Goal: Task Accomplishment & Management: Complete application form

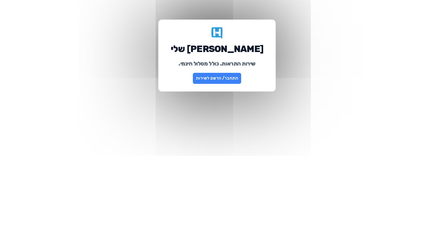
click at [219, 79] on link "התחבר/ הרשם לשירות" at bounding box center [217, 78] width 48 height 11
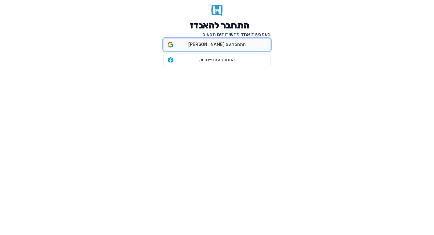
click at [218, 47] on span "התחבר עם גוגל" at bounding box center [216, 45] width 57 height 6
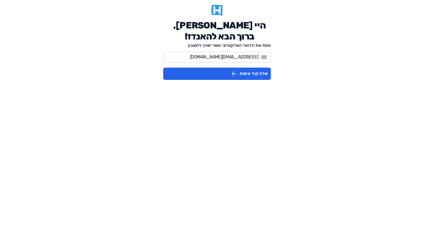
click at [279, 85] on html "היי Amit Milstein, ברוך הבא להאנדז! אמת את הדואר האלקטרוני אשר ישויך לחשבון ami…" at bounding box center [217, 42] width 434 height 85
click at [223, 56] on input "amitmilstein@gmail.com" at bounding box center [217, 57] width 108 height 11
type input "pabaxor1@gmail.com"
click at [260, 72] on button "שלח קוד אימות" at bounding box center [217, 74] width 108 height 12
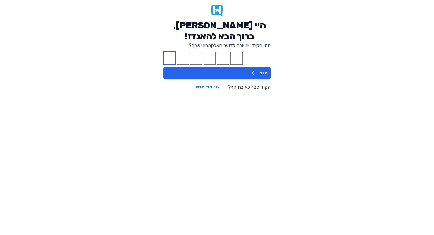
click at [172, 57] on input "Please enter OTP character 1" at bounding box center [169, 58] width 12 height 13
paste input "8"
type input "1"
type input "3"
type input "8"
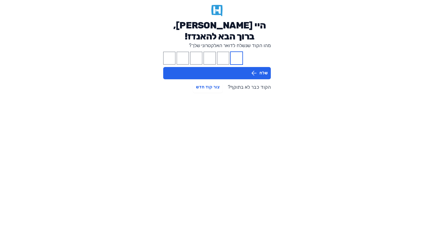
type input "5"
type input "2"
type input "8"
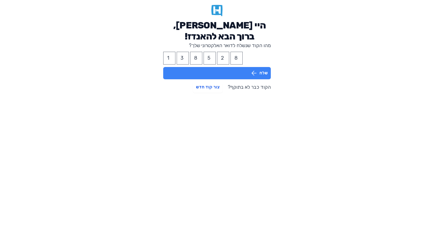
click at [195, 70] on button "שלח" at bounding box center [217, 73] width 108 height 12
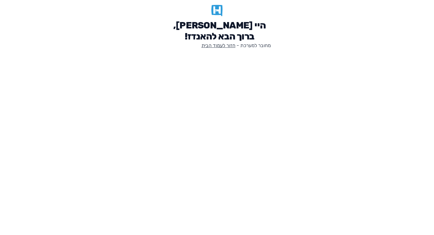
click at [223, 45] on link "חזור לעמוד הבית" at bounding box center [219, 46] width 34 height 6
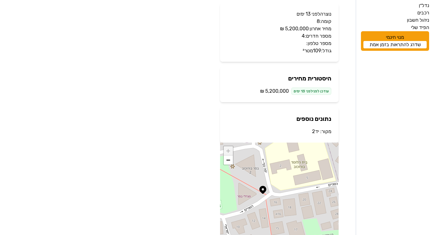
scroll to position [62, 0]
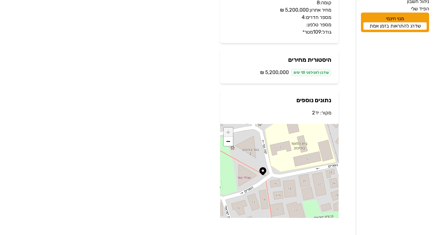
click at [316, 113] on link "יד2" at bounding box center [315, 113] width 7 height 6
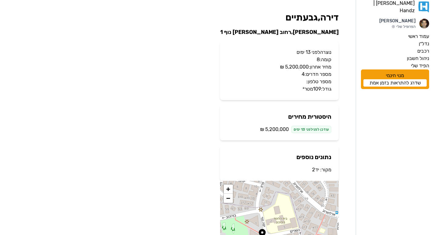
scroll to position [0, 0]
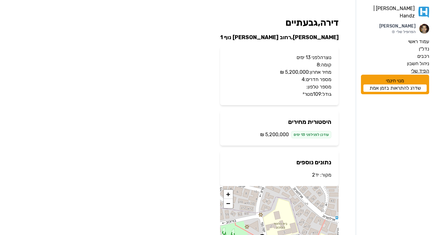
click at [419, 67] on label "הפיד שלי" at bounding box center [420, 70] width 18 height 7
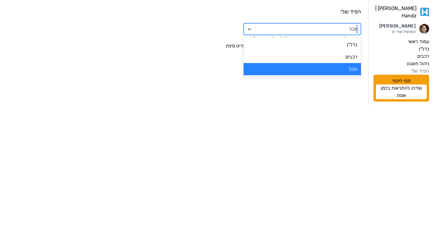
click at [329, 28] on div at bounding box center [307, 29] width 99 height 9
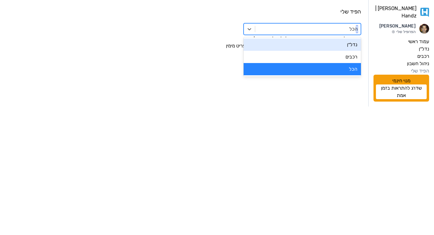
click at [341, 49] on div "נדל״ן" at bounding box center [302, 45] width 117 height 12
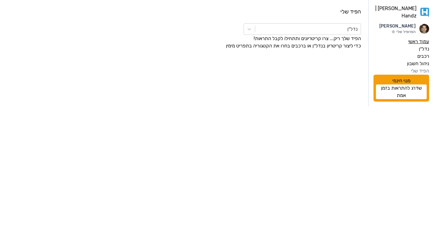
click at [424, 39] on label "עמוד ראשי" at bounding box center [419, 41] width 21 height 7
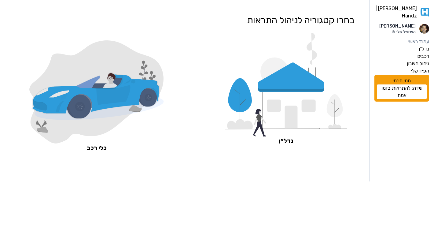
click at [405, 29] on p "הפרופיל שלי" at bounding box center [398, 31] width 36 height 5
click at [423, 27] on img at bounding box center [425, 29] width 10 height 10
click at [404, 29] on p "הפרופיל שלי" at bounding box center [398, 31] width 36 height 5
click at [424, 9] on icon at bounding box center [425, 11] width 9 height 11
click at [423, 45] on label "נדל״ן" at bounding box center [424, 48] width 10 height 7
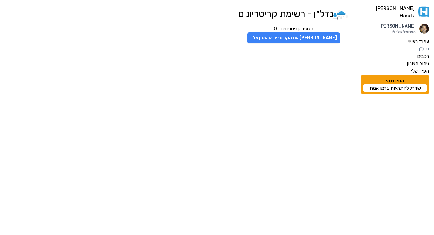
click at [293, 38] on button "צור את הקריטריון הראשון שלך" at bounding box center [293, 37] width 93 height 11
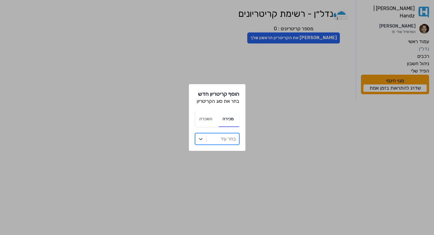
click at [220, 135] on div at bounding box center [223, 139] width 26 height 9
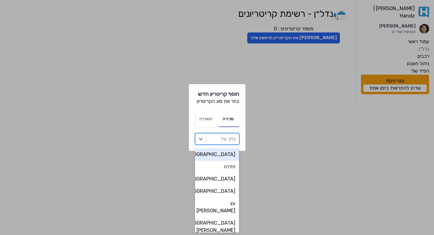
type input "r"
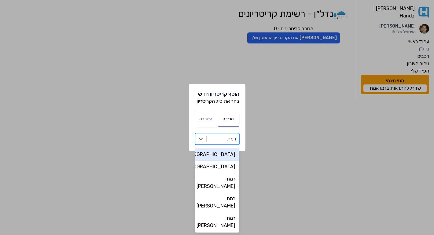
type input "רמת"
click at [219, 156] on div "רמת גן" at bounding box center [217, 154] width 44 height 12
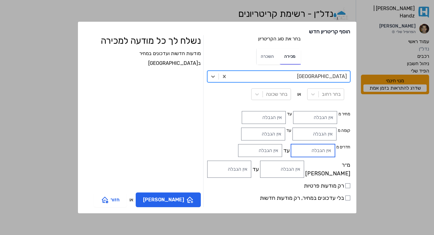
click at [291, 153] on input "חדרים מ" at bounding box center [313, 150] width 44 height 13
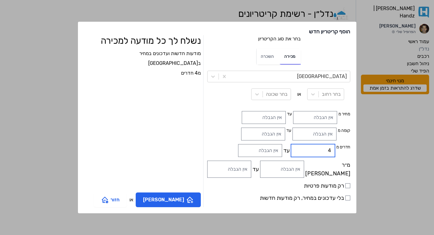
type input "4"
click at [177, 146] on div "מודעות חדשות ועדכונים במחיר ב רמת גן מ4 חדרים" at bounding box center [142, 119] width 117 height 139
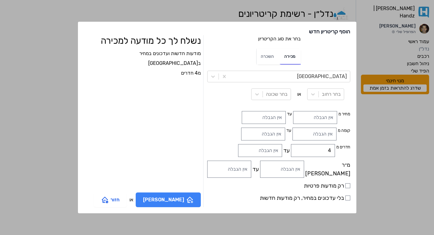
click at [179, 202] on button "צור קריטריון" at bounding box center [168, 199] width 65 height 15
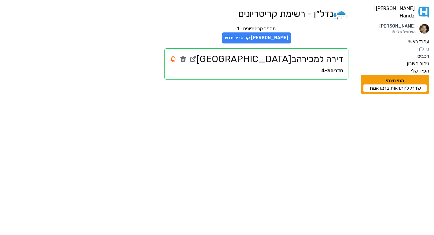
click at [291, 42] on button "צור קריטריון חדש" at bounding box center [256, 37] width 69 height 11
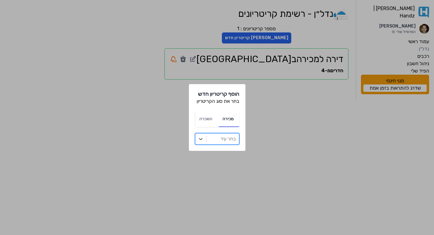
type input "ר"
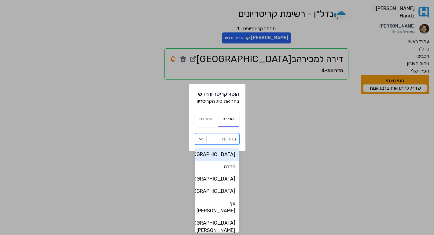
type input "גב"
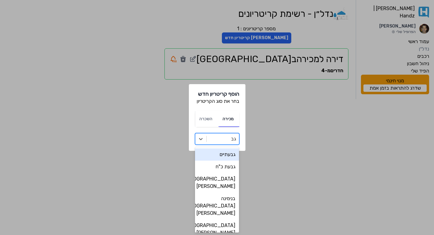
click at [208, 153] on div "גבעתיים" at bounding box center [217, 154] width 44 height 12
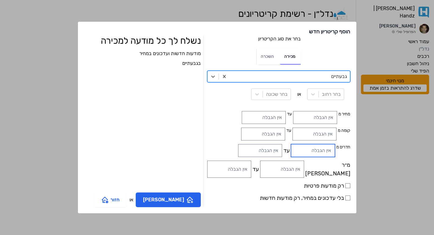
click at [291, 149] on input "חדרים מ" at bounding box center [313, 150] width 44 height 13
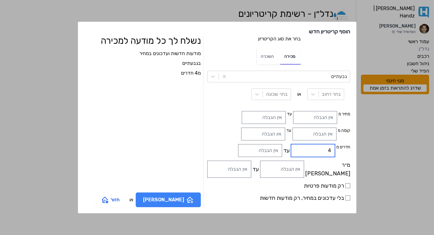
type input "4"
click at [184, 201] on button "צור קריטריון" at bounding box center [168, 199] width 65 height 15
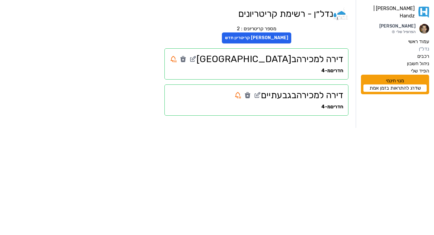
click at [372, 128] on html "האנדז | Handz Amit Milstein הפרופיל שלי עמוד ראשי נדל״ן רכבים ניהול חשבון הפיד …" at bounding box center [217, 64] width 434 height 128
click at [419, 67] on label "הפיד שלי" at bounding box center [420, 70] width 18 height 7
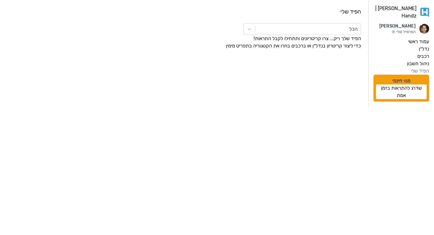
click at [286, 73] on main "הפיד שלי הכל הפיד שלך ריק... צרו קריטריונים ותתחילו לקבל התראות! כדי ליצור קריט…" at bounding box center [184, 53] width 354 height 92
click at [420, 38] on label "עמוד ראשי" at bounding box center [419, 41] width 21 height 7
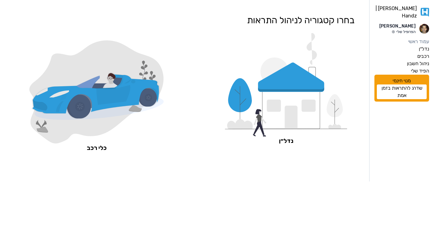
click at [425, 25] on img at bounding box center [425, 29] width 10 height 10
click at [422, 45] on label "נדל״ן" at bounding box center [424, 48] width 10 height 7
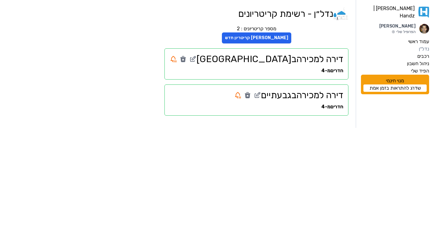
click at [291, 69] on div "חדרים מ-4" at bounding box center [257, 70] width 174 height 7
click at [306, 59] on h2 "דירה למכירה ב רמת גן" at bounding box center [257, 59] width 174 height 11
click at [422, 53] on label "רכבים" at bounding box center [423, 56] width 12 height 7
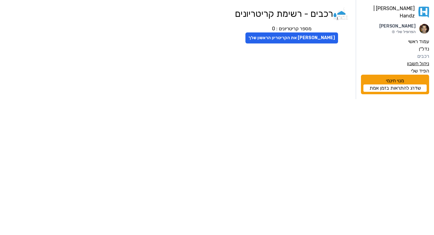
click at [424, 61] on label "ניהול חשבון" at bounding box center [418, 63] width 22 height 7
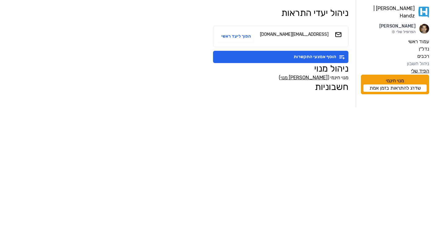
click at [425, 67] on label "הפיד שלי" at bounding box center [420, 70] width 18 height 7
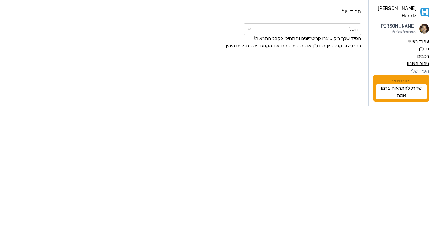
click at [423, 61] on label "ניהול חשבון" at bounding box center [418, 63] width 22 height 7
click at [290, 106] on html "[PERSON_NAME] | Handz Amit Milstein הפרופיל שלי עמוד ראשי נדל״ן רכבים ניהול חשב…" at bounding box center [217, 53] width 434 height 106
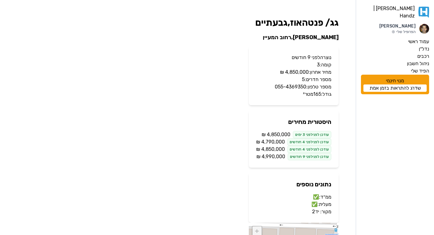
click at [317, 208] on p "מקור: יד2" at bounding box center [293, 211] width 75 height 7
click at [316, 209] on link "יד2" at bounding box center [315, 212] width 7 height 6
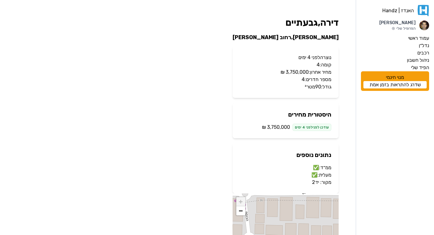
click at [276, 129] on span "‏3,750,000 ‏₪" at bounding box center [276, 127] width 28 height 7
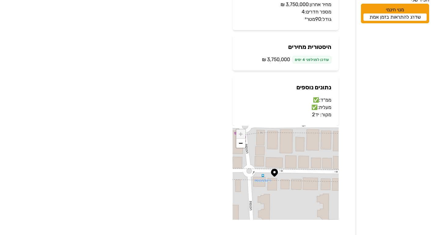
scroll to position [69, 0]
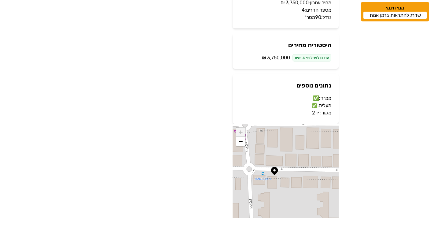
click at [317, 115] on link "יד2" at bounding box center [315, 113] width 7 height 6
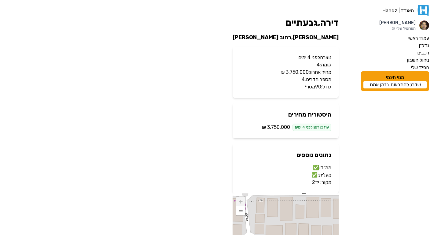
scroll to position [69, 0]
